Goal: Communication & Community: Participate in discussion

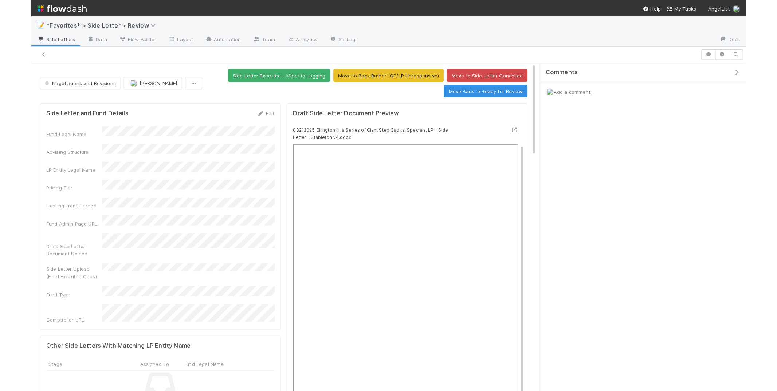
scroll to position [19, 0]
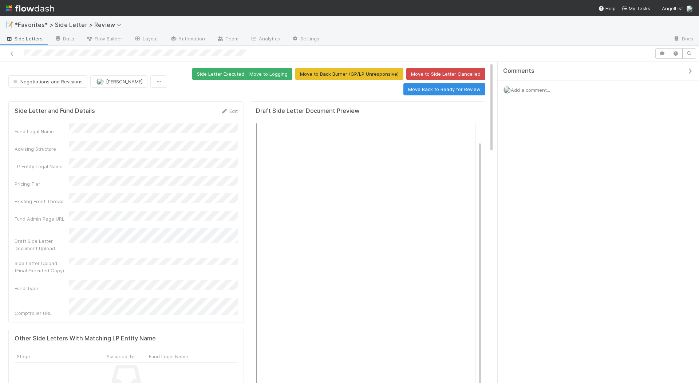
click at [449, 39] on div at bounding box center [496, 39] width 342 height 12
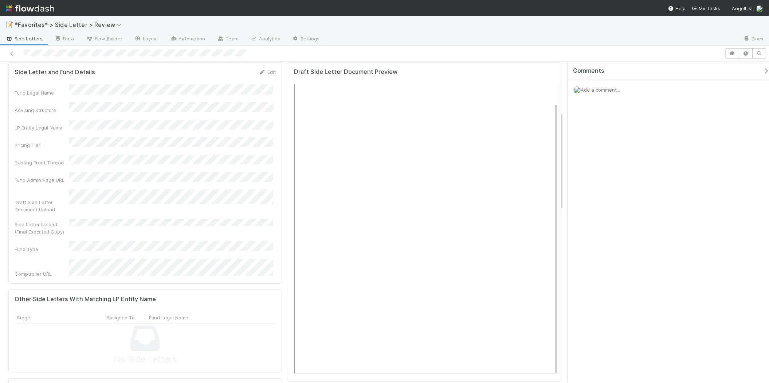
scroll to position [164, 0]
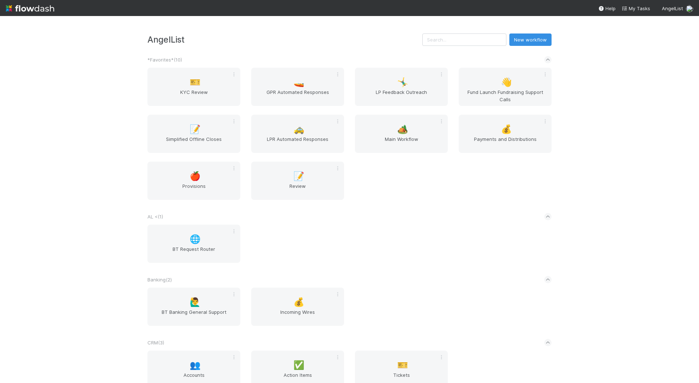
click at [482, 31] on div "AngelList New workflow *Favorites* ( 10 ) 🎫 KYC Review 🚤 GPR Automated Response…" at bounding box center [349, 199] width 699 height 367
click at [463, 43] on input "text" at bounding box center [464, 39] width 84 height 12
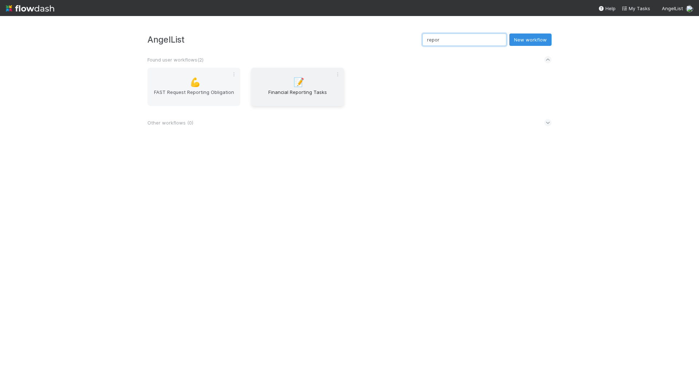
type input "repor"
click at [316, 87] on div "📝 Financial Reporting Tasks" at bounding box center [297, 87] width 93 height 38
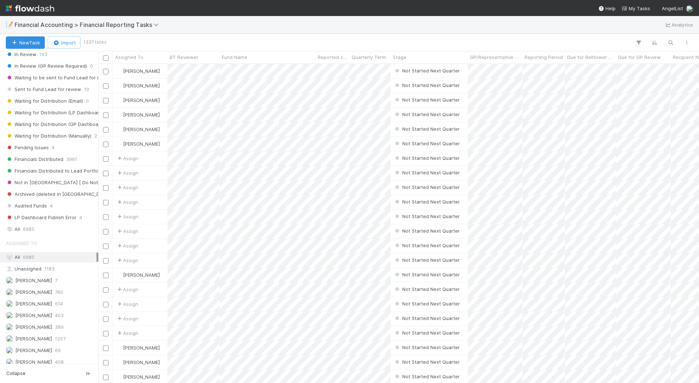
scroll to position [225, 0]
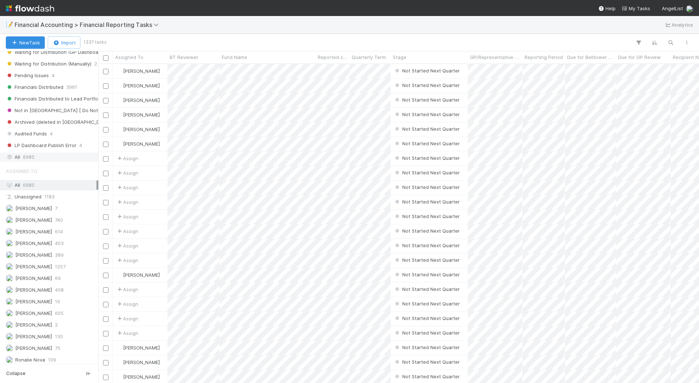
click at [37, 153] on div "All 6985" at bounding box center [51, 157] width 91 height 9
click at [672, 38] on button "button" at bounding box center [670, 42] width 13 height 9
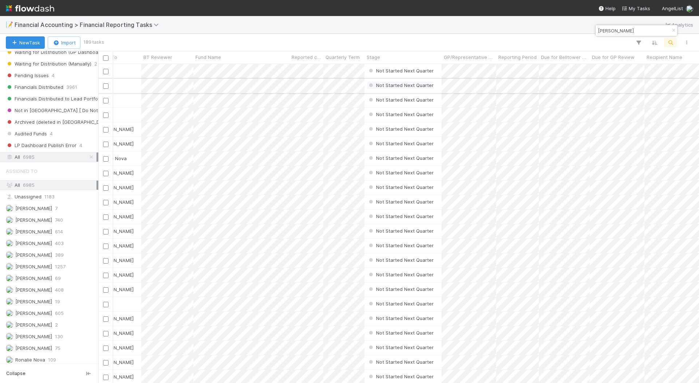
scroll to position [0, 0]
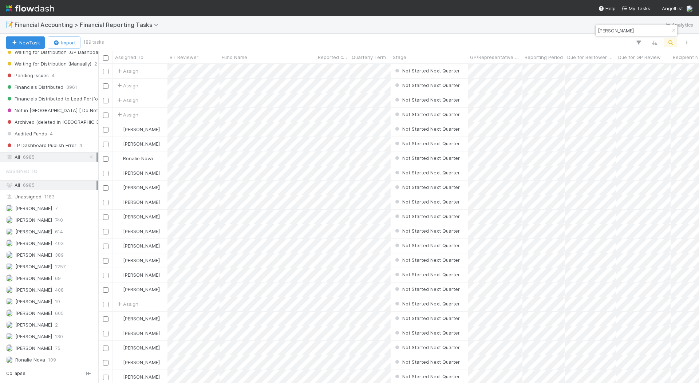
click at [627, 27] on input "todd" at bounding box center [633, 30] width 73 height 9
type input "Knollwood"
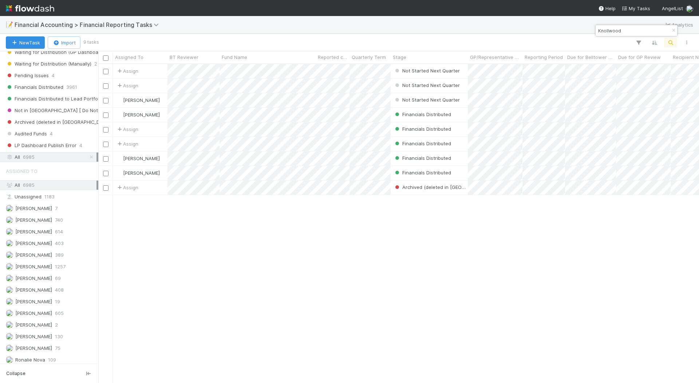
scroll to position [319, 601]
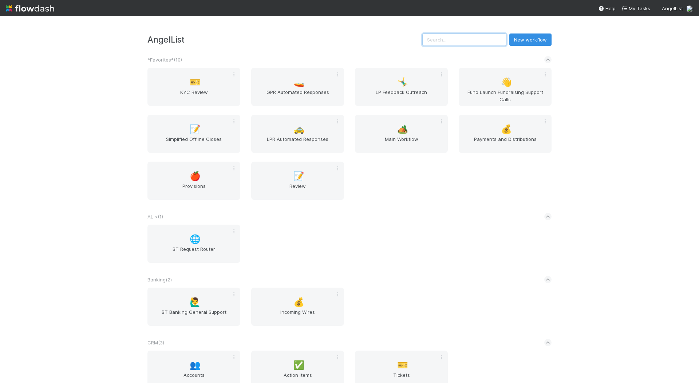
click at [447, 42] on input "text" at bounding box center [464, 39] width 84 height 12
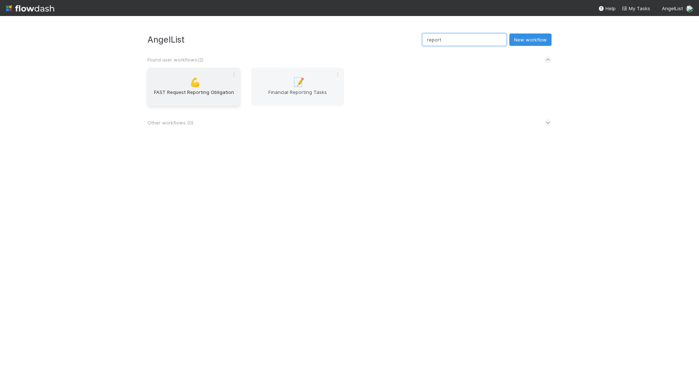
type input "report"
click at [221, 88] on span "FAST Request Reporting Obligation" at bounding box center [193, 95] width 87 height 15
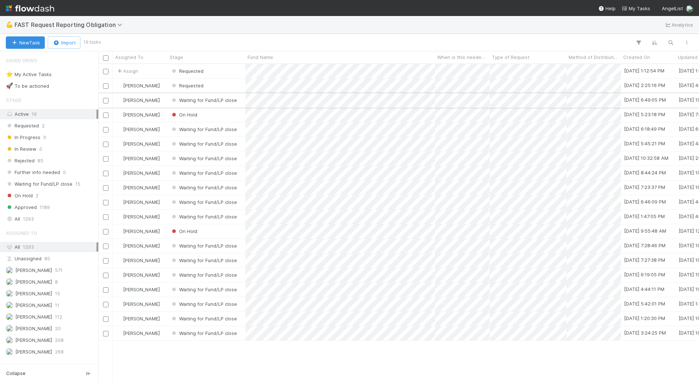
scroll to position [319, 601]
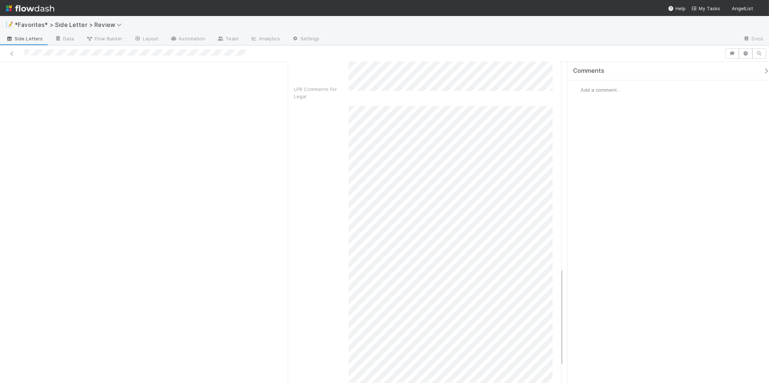
scroll to position [671, 0]
click at [604, 99] on div "Comments Add a comment..." at bounding box center [671, 99] width 208 height 74
click at [604, 91] on span "Add a comment..." at bounding box center [599, 90] width 39 height 6
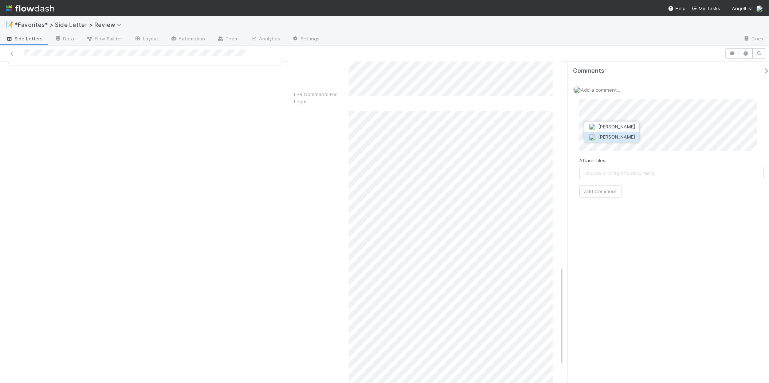
click at [623, 134] on button "Jack Plank" at bounding box center [611, 137] width 55 height 10
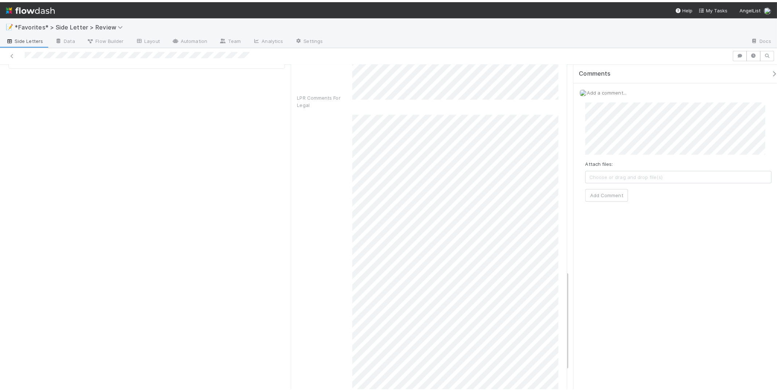
scroll to position [732, 0]
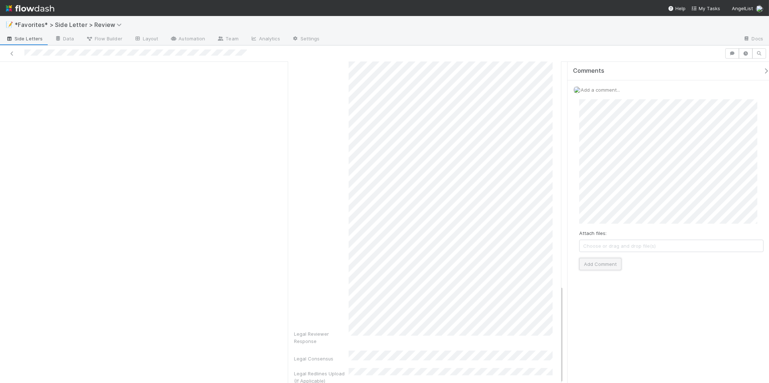
click at [608, 264] on button "Add Comment" at bounding box center [600, 264] width 42 height 12
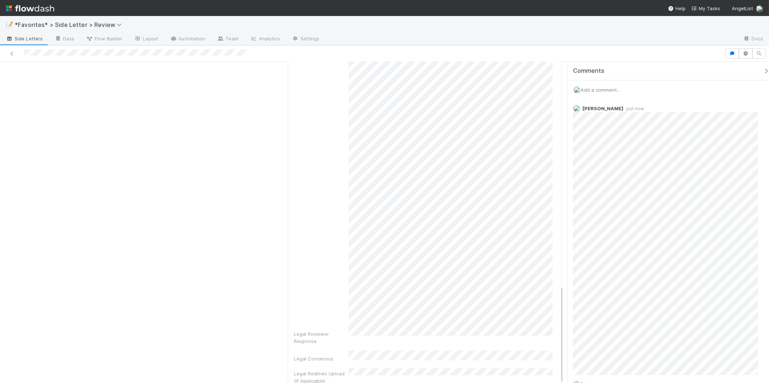
click at [637, 29] on div "📝 *Favorites* > Side Letter > Review" at bounding box center [384, 24] width 769 height 17
click at [633, 43] on div at bounding box center [530, 39] width 411 height 12
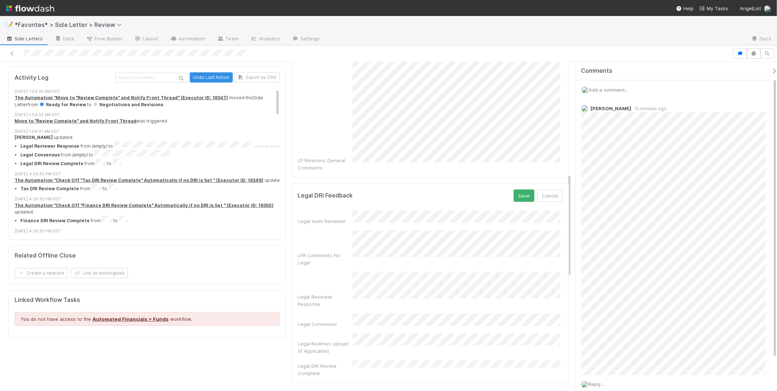
scroll to position [358, 0]
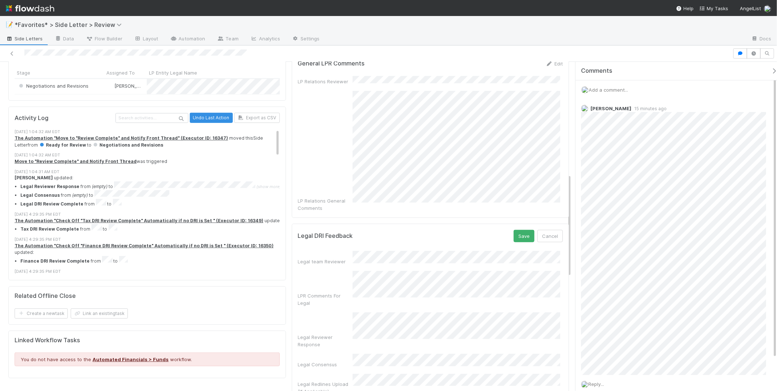
click at [491, 206] on div "Draft Side Letter Document Preview 08212025_Ellington III, a Series of Giant St…" at bounding box center [430, 79] width 283 height 707
click at [555, 230] on button "Cancel" at bounding box center [549, 236] width 25 height 12
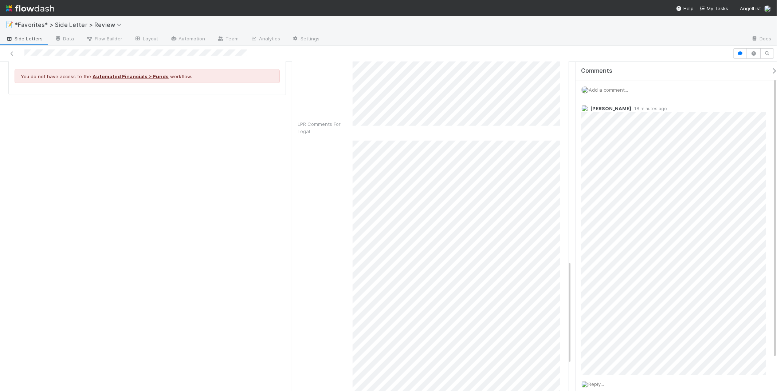
scroll to position [724, 0]
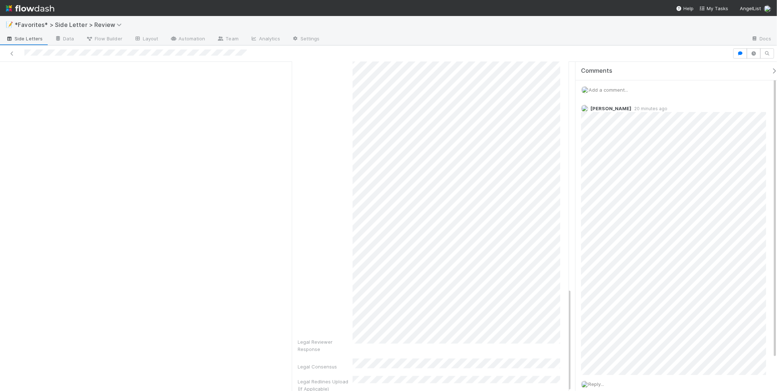
click at [625, 87] on span "Add a comment..." at bounding box center [607, 90] width 39 height 6
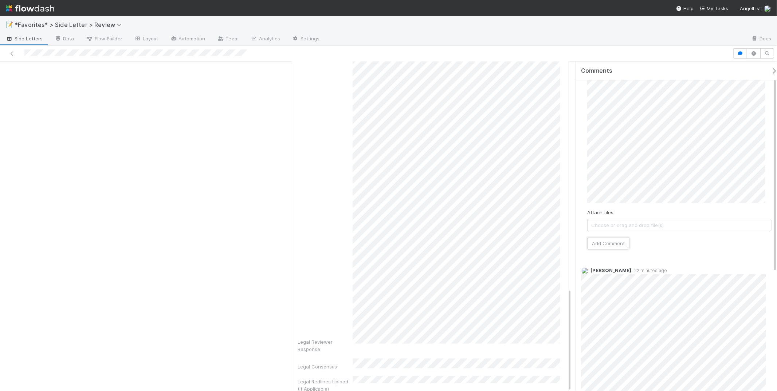
click at [611, 240] on button "Add Comment" at bounding box center [608, 243] width 42 height 12
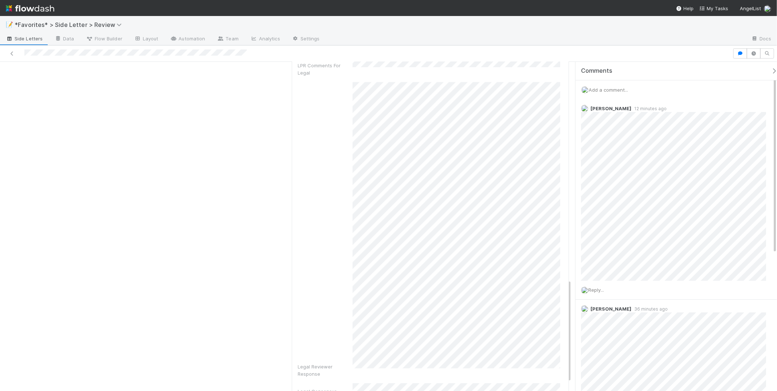
scroll to position [695, 0]
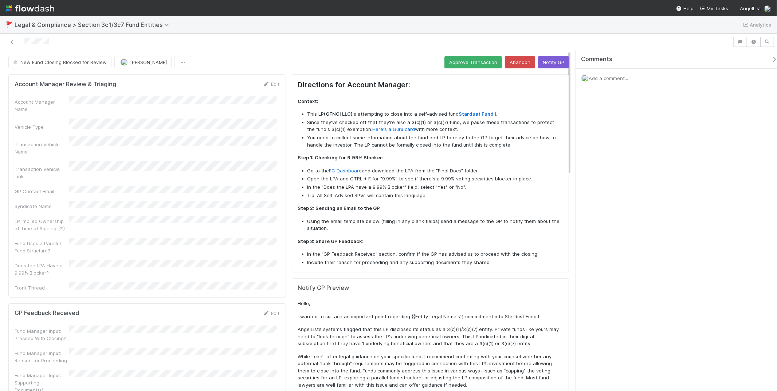
click at [610, 78] on span "Add a comment..." at bounding box center [607, 78] width 39 height 6
click at [473, 60] on button "Approve Transaction" at bounding box center [473, 62] width 58 height 12
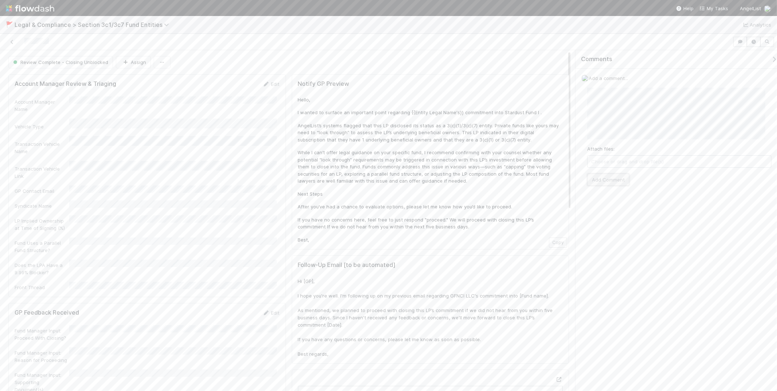
click at [609, 181] on button "Add Comment" at bounding box center [608, 180] width 42 height 12
click at [328, 47] on div at bounding box center [388, 42] width 777 height 16
click at [363, 42] on div at bounding box center [366, 42] width 726 height 10
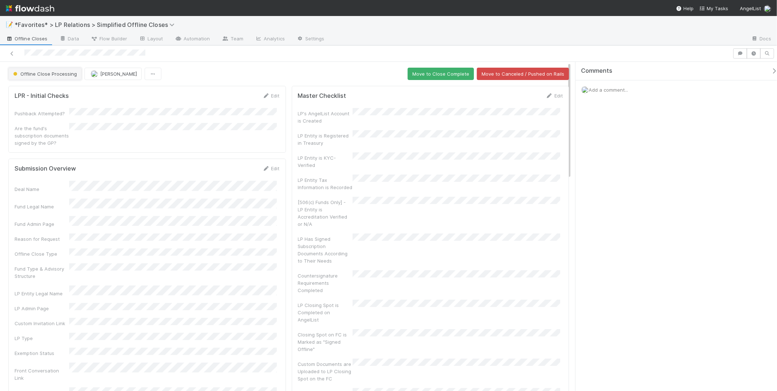
click at [59, 69] on button "Offline Close Processing" at bounding box center [44, 74] width 73 height 12
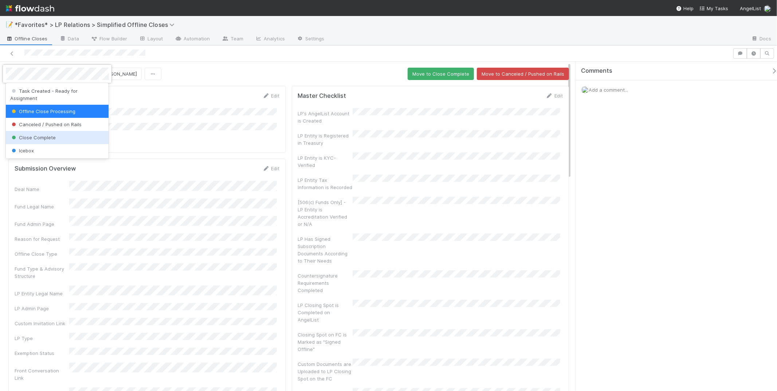
click at [40, 131] on div "Close Complete" at bounding box center [57, 137] width 103 height 13
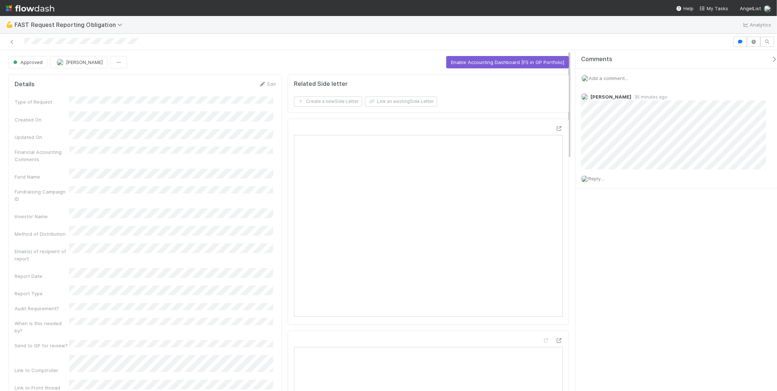
drag, startPoint x: 702, startPoint y: 38, endPoint x: 682, endPoint y: 65, distance: 34.3
click at [702, 38] on div at bounding box center [366, 42] width 726 height 10
click at [540, 35] on div at bounding box center [388, 42] width 777 height 16
click at [482, 3] on nav "Help My Tasks AngelList" at bounding box center [388, 8] width 777 height 16
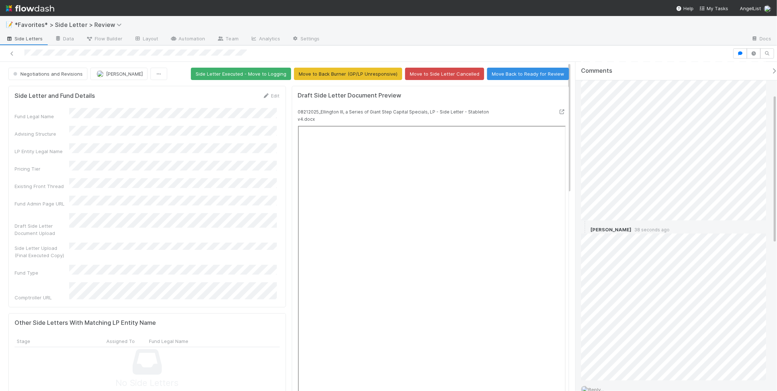
scroll to position [76, 0]
click at [580, 266] on div "[PERSON_NAME] 38 seconds ago" at bounding box center [676, 285] width 202 height 160
click at [594, 336] on span "Reply..." at bounding box center [596, 337] width 16 height 6
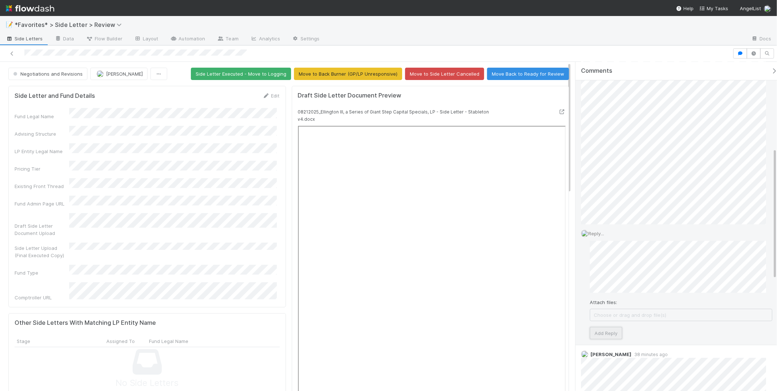
click at [595, 327] on button "Add Reply" at bounding box center [605, 333] width 32 height 12
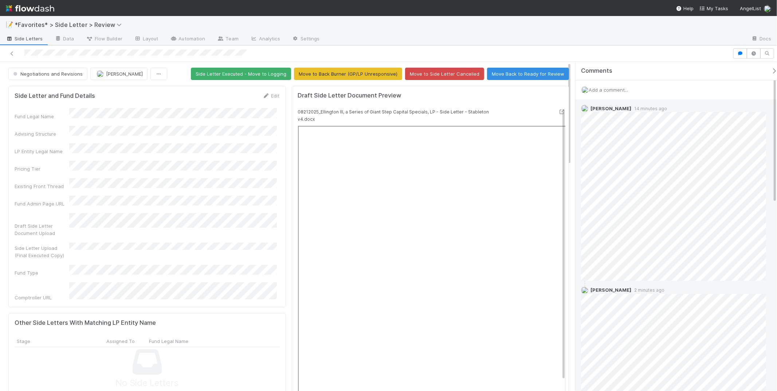
scroll to position [116, 0]
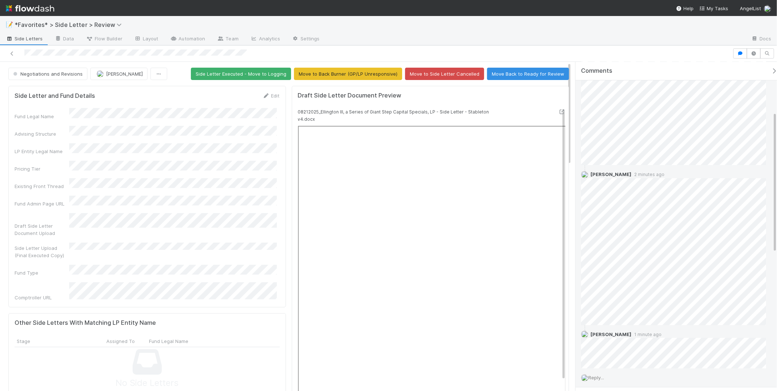
click at [474, 19] on div "📝 *Favorites* > Side Letter > Review" at bounding box center [388, 24] width 777 height 17
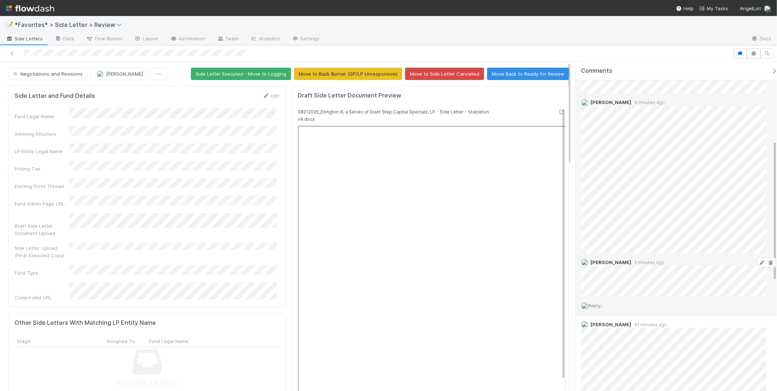
scroll to position [183, 0]
click at [576, 129] on div "Jack Plank 4 minutes ago" at bounding box center [676, 178] width 202 height 160
click at [579, 130] on div "Jack Plank 4 minutes ago" at bounding box center [676, 178] width 202 height 160
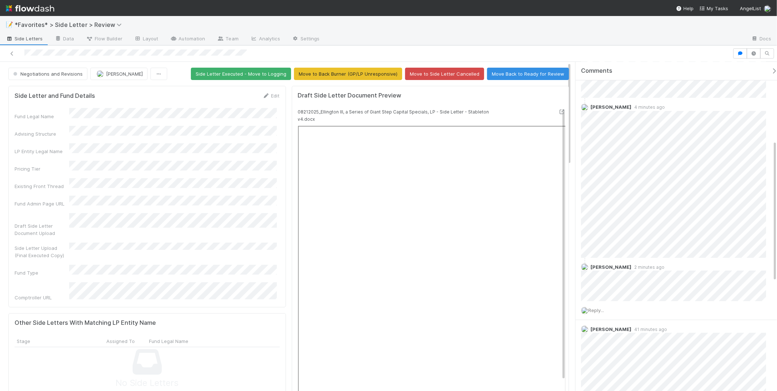
click at [600, 309] on span "Reply..." at bounding box center [596, 311] width 16 height 6
click at [619, 356] on span "[PERSON_NAME]" at bounding box center [626, 355] width 37 height 6
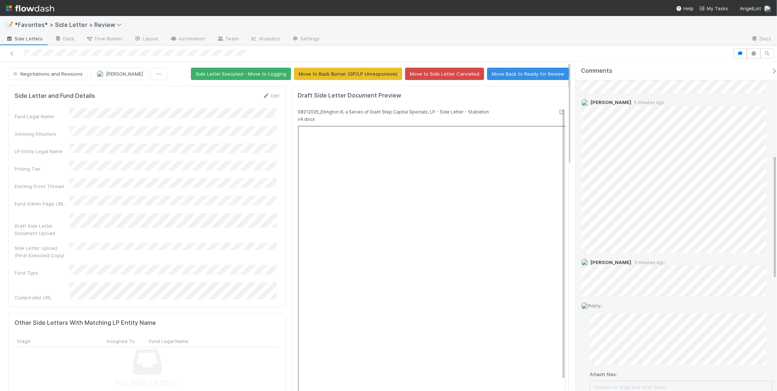
scroll to position [329, 0]
click at [609, 261] on button "Add Reply" at bounding box center [605, 264] width 32 height 12
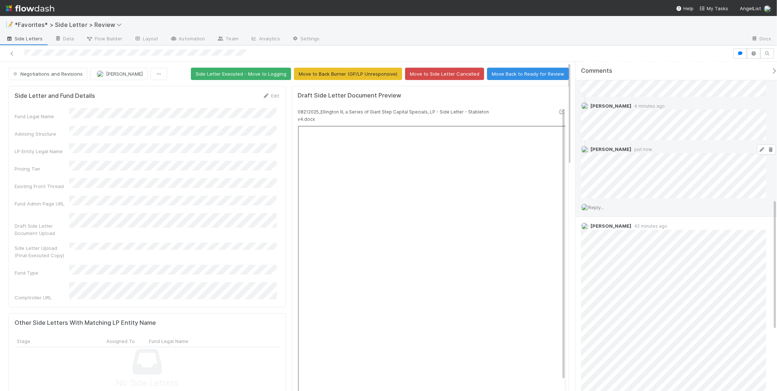
scroll to position [243, 0]
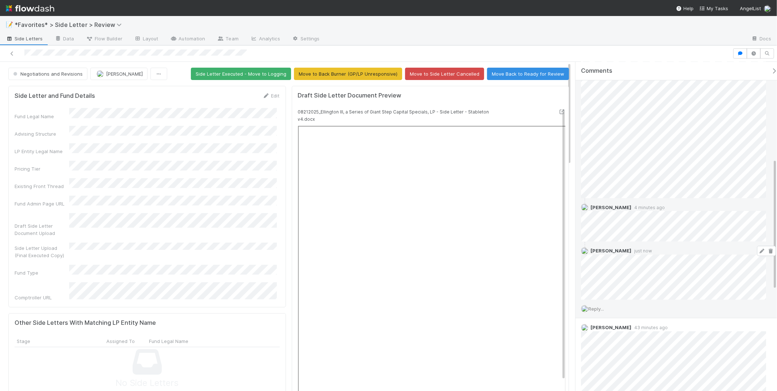
click at [758, 250] on icon at bounding box center [761, 251] width 7 height 5
click at [392, 27] on div "📝 *Favorites* > Side Letter > Review" at bounding box center [388, 24] width 777 height 17
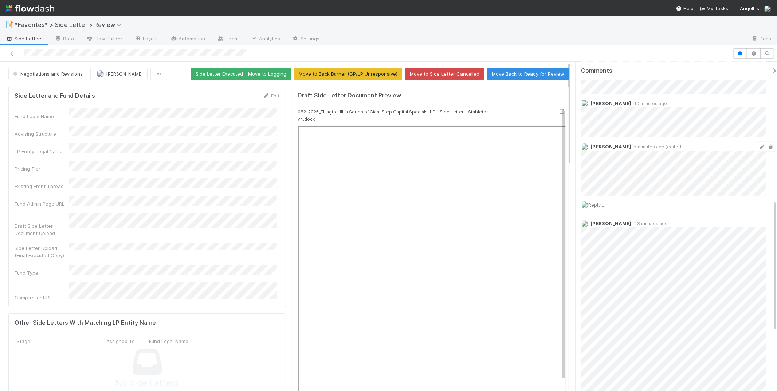
scroll to position [9, 0]
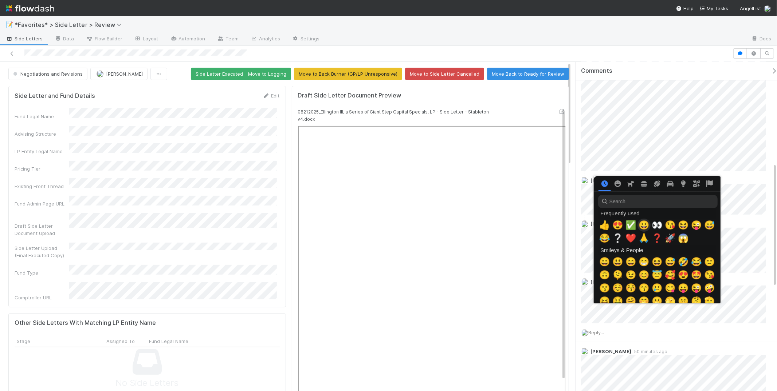
scroll to position [0, 3]
click at [600, 222] on span "👍" at bounding box center [602, 225] width 11 height 10
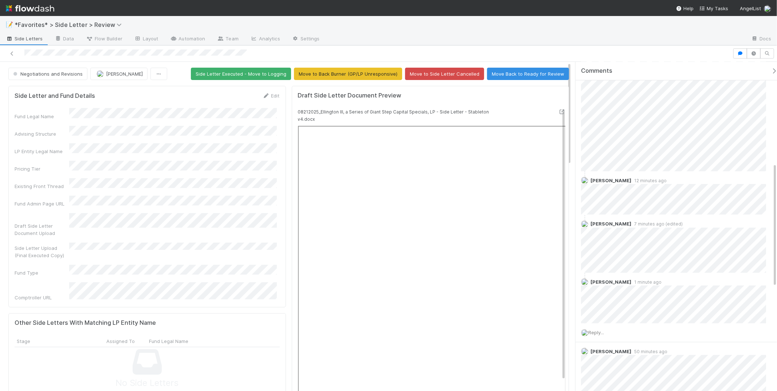
click at [565, 22] on div "📝 *Favorites* > Side Letter > Review" at bounding box center [388, 24] width 777 height 17
click at [474, 17] on div "📝 *Favorites* > Side Letter > Review" at bounding box center [388, 24] width 777 height 17
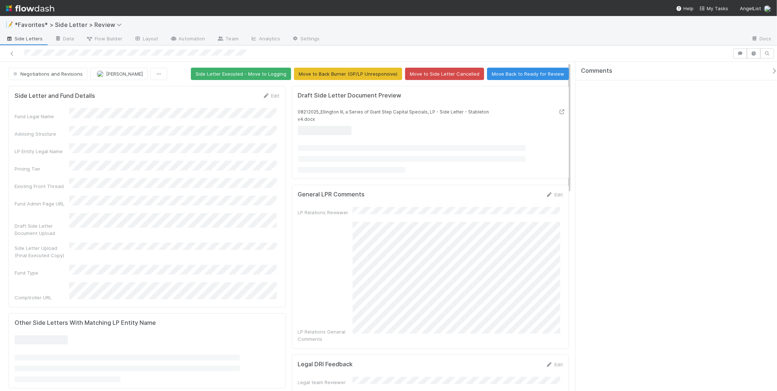
click at [394, 23] on div "📝 *Favorites* > Side Letter > Review" at bounding box center [388, 24] width 777 height 17
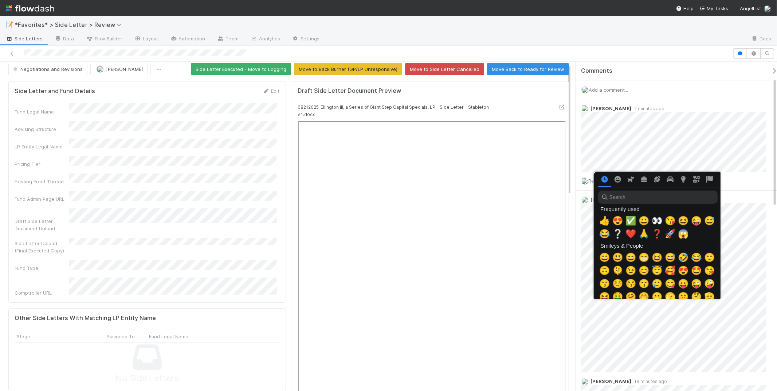
scroll to position [0, 3]
click at [605, 221] on span "👍" at bounding box center [602, 221] width 11 height 10
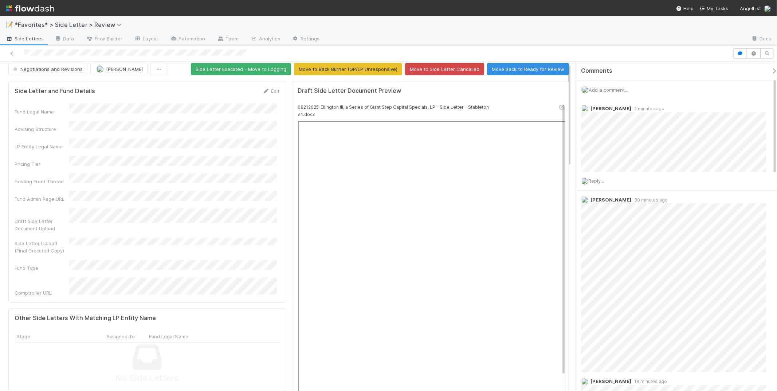
click at [626, 32] on div "📝 *Favorites* > Side Letter > Review" at bounding box center [388, 24] width 777 height 17
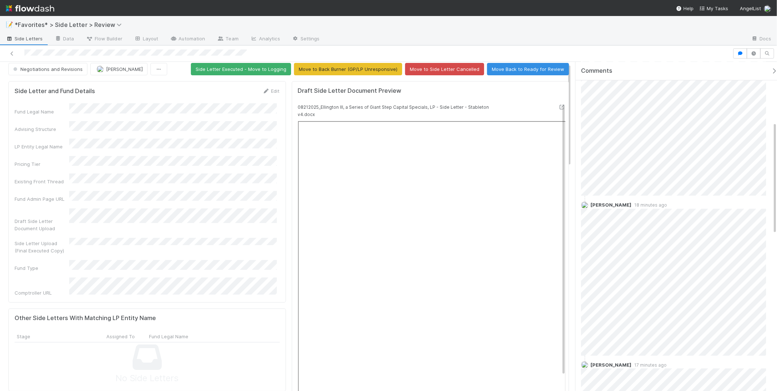
scroll to position [0, 0]
